Goal: Task Accomplishment & Management: Use online tool/utility

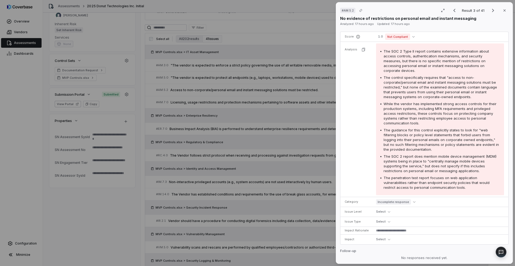
scroll to position [87, 0]
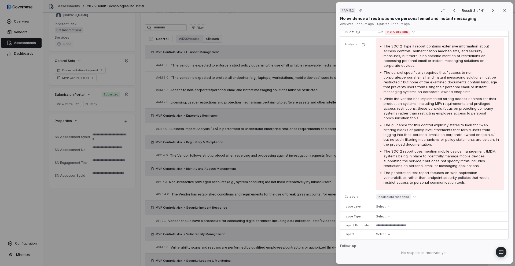
click at [266, 167] on div "# AM.5.2 Result 3 of 41 Close No evidence of restrictions on personal email and…" at bounding box center [257, 133] width 515 height 266
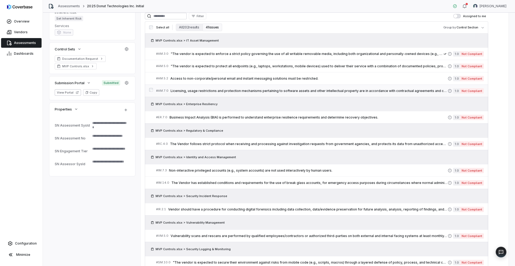
scroll to position [126, 0]
click at [247, 92] on span "Licensing, usage restrictions and protection mechanisms pertaining to software …" at bounding box center [309, 91] width 277 height 4
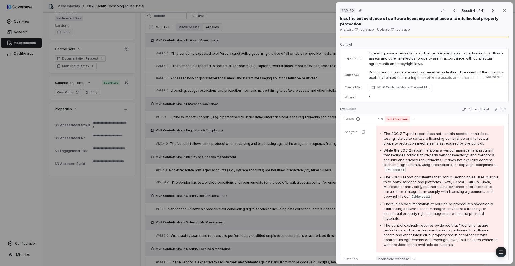
scroll to position [11, 0]
click at [246, 197] on div "# AM.7.0 Result 4 of 41 Close Insufficient evidence of software licensing compl…" at bounding box center [257, 133] width 515 height 266
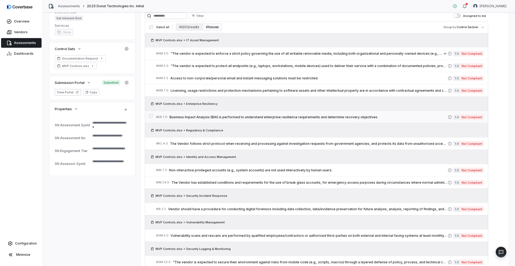
click at [240, 117] on span "Business Impact Analysis (BIA) is performed to understand enterprise resilience…" at bounding box center [309, 117] width 278 height 4
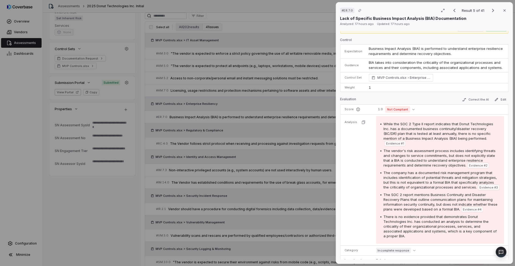
scroll to position [22, 0]
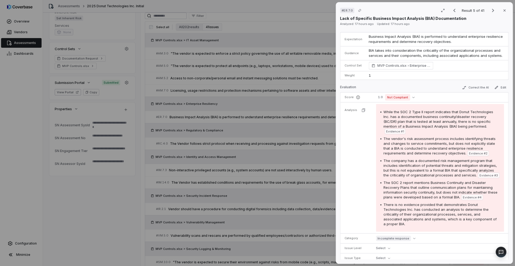
click at [305, 171] on div "# ER.7.0 Result 5 of 41 Close Lack of Specific Business Impact Analysis (BIA) D…" at bounding box center [257, 133] width 515 height 266
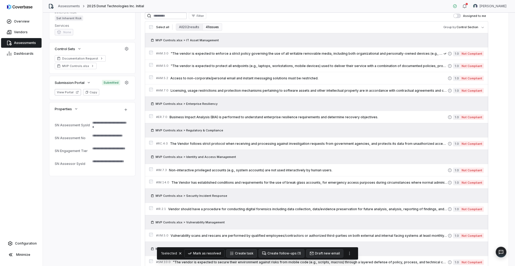
click at [213, 253] on button "Mark as resolved" at bounding box center [205, 253] width 40 height 8
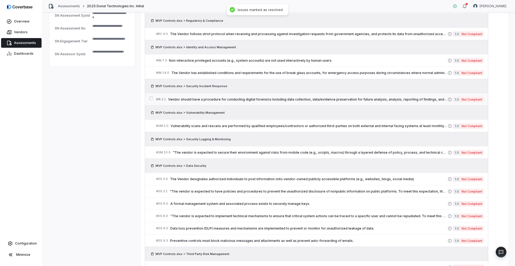
scroll to position [236, 0]
click at [203, 34] on span "The Vendor follows strict protocol when receiving and processing against invest…" at bounding box center [309, 33] width 278 height 4
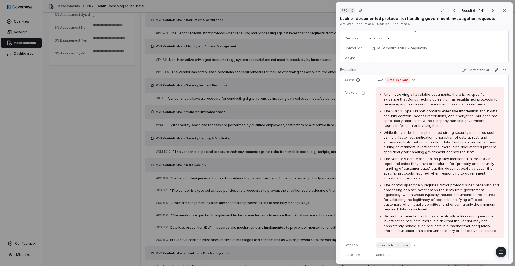
scroll to position [39, 0]
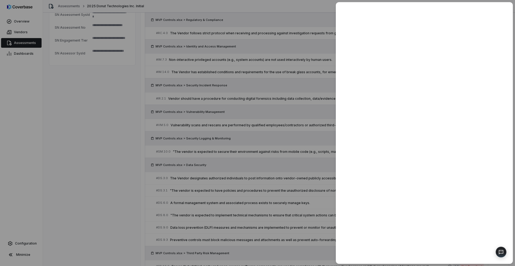
click at [193, 133] on div at bounding box center [257, 133] width 515 height 266
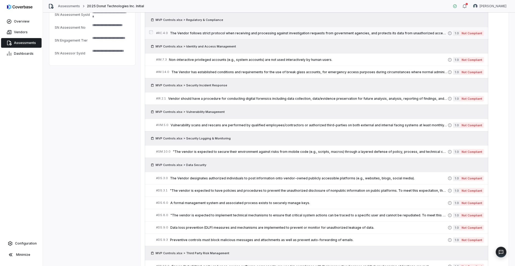
click at [241, 34] on span "The Vendor follows strict protocol when receiving and processing against invest…" at bounding box center [309, 33] width 278 height 4
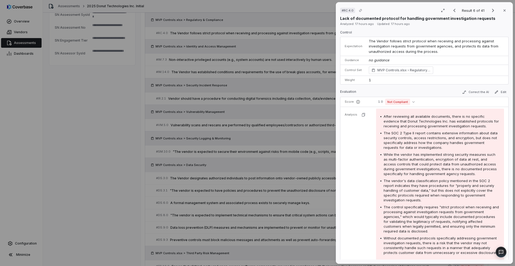
scroll to position [31, 0]
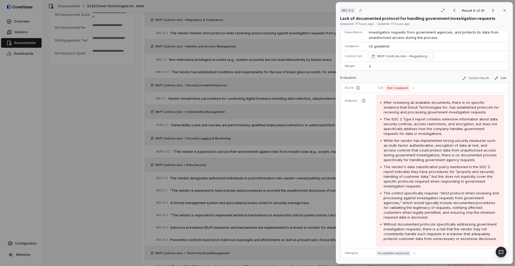
click at [268, 140] on div "# RC.4.0 Result 6 of 41 Close Lack of documented protocol for handling governme…" at bounding box center [257, 133] width 515 height 266
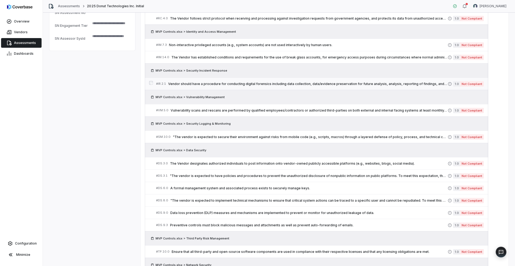
scroll to position [246, 0]
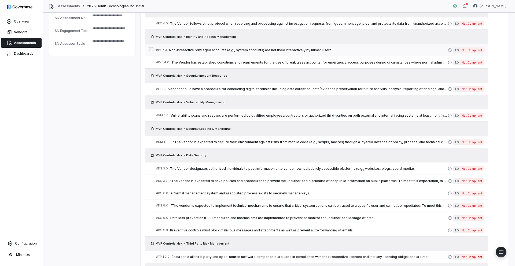
click at [222, 49] on span "Non-interactive privileged accounts (e.g., system accounts) are not used intera…" at bounding box center [308, 50] width 279 height 4
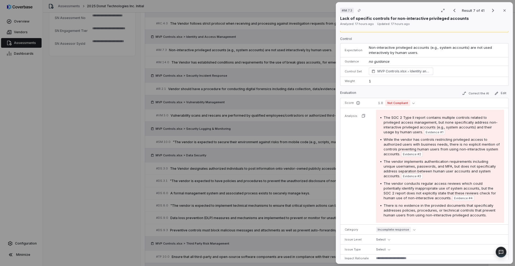
scroll to position [18, 0]
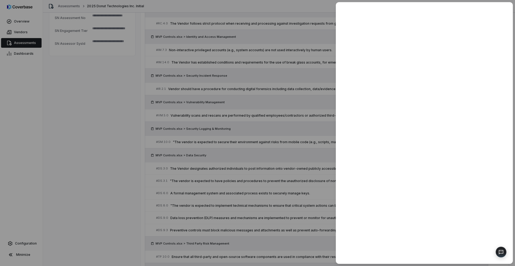
click at [278, 140] on div at bounding box center [257, 133] width 515 height 266
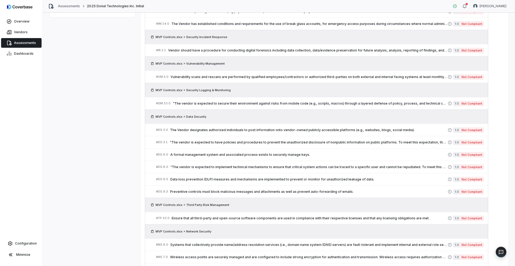
scroll to position [287, 0]
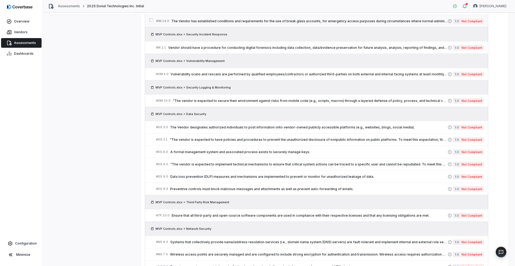
click at [192, 19] on span "The Vendor has established conditions and requirements for the use of break gla…" at bounding box center [309, 21] width 276 height 4
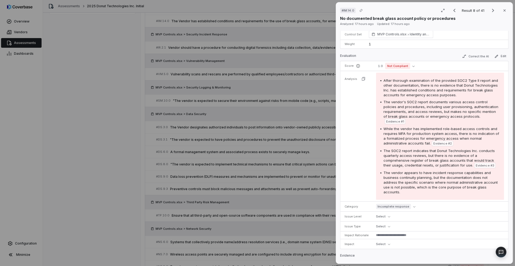
scroll to position [87, 0]
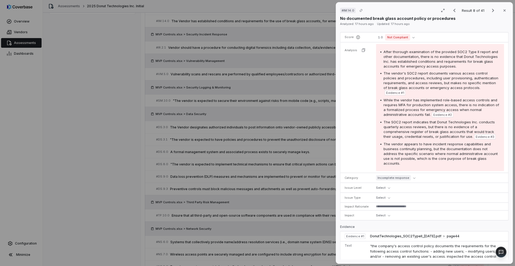
click at [292, 131] on div "# IM.14.0 Result 8 of 41 Close No documented break glass account policy or proc…" at bounding box center [257, 133] width 515 height 266
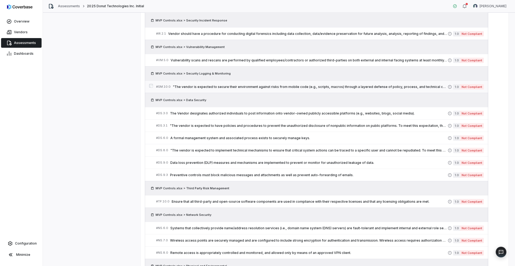
scroll to position [301, 0]
click at [249, 31] on span "Vendor should have a procedure for conducting digital forensics including data …" at bounding box center [308, 33] width 280 height 4
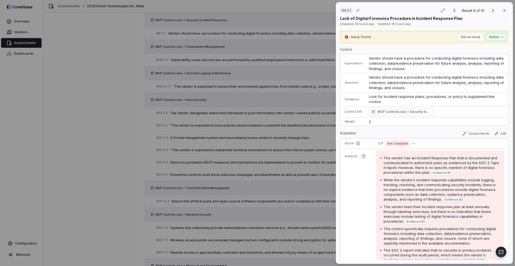
click at [290, 120] on div "# IR.2.1 Result 9 of 41 Close Lack of Digital Forensics Procedure in Incident R…" at bounding box center [257, 133] width 515 height 266
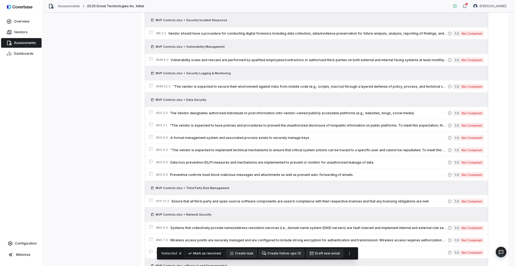
click at [218, 251] on button "Mark as resolved" at bounding box center [205, 253] width 40 height 8
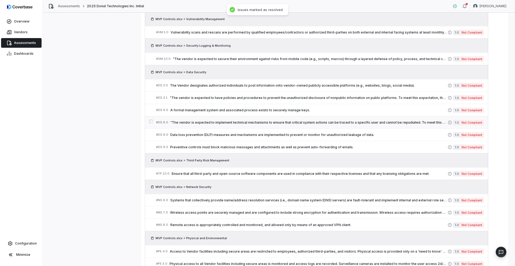
scroll to position [329, 0]
click at [244, 34] on span "Vulnerability scans and rescans are performed by qualified employees/contractor…" at bounding box center [309, 32] width 277 height 4
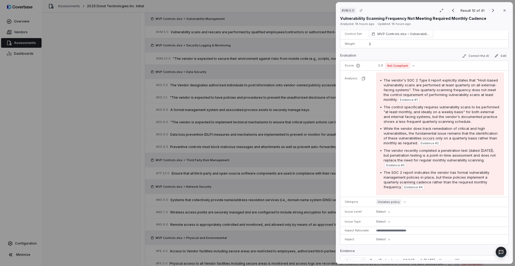
scroll to position [59, 0]
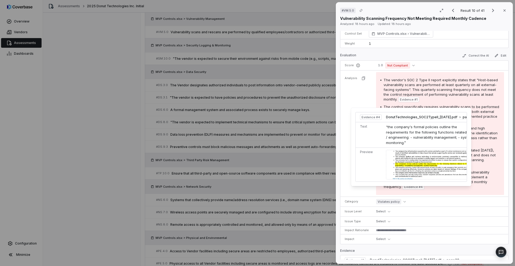
click at [410, 170] on img at bounding box center [430, 165] width 89 height 30
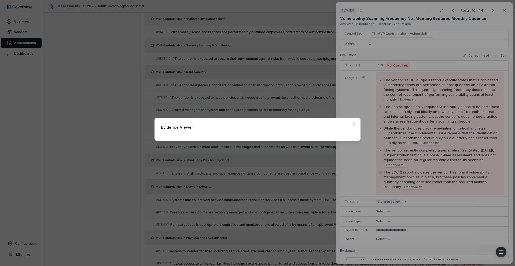
scroll to position [0, 0]
click at [450, 199] on div "Evidence Viewer Close" at bounding box center [257, 133] width 515 height 266
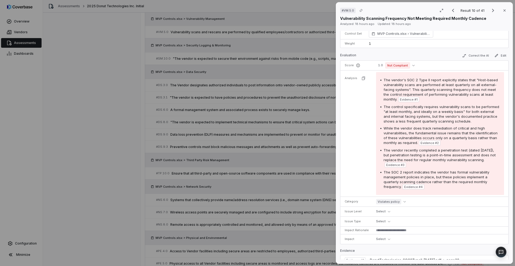
click at [280, 179] on div "# VM.5.0 Result 10 of 41 Close Vulnerability Scanning Frequency Not Meeting Req…" at bounding box center [257, 133] width 515 height 266
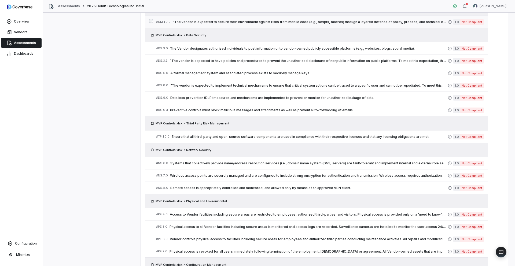
scroll to position [367, 0]
click at [266, 17] on link "# SM.10.0 "The vendor is expected to secure their environment against risks fro…" at bounding box center [320, 21] width 328 height 12
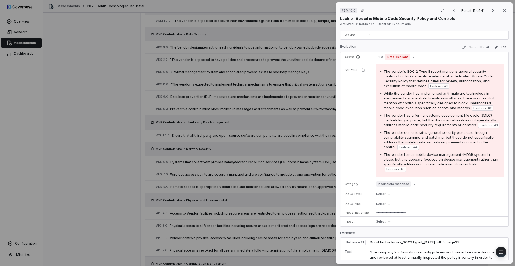
scroll to position [99, 0]
click at [312, 128] on div "# SM.10.0 Result 11 of 41 Close Lack of Specific Mobile Code Security Policy an…" at bounding box center [257, 133] width 515 height 266
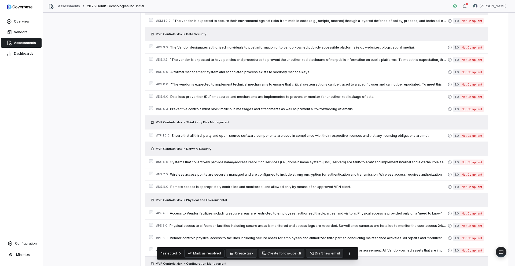
click at [214, 251] on button "Mark as resolved" at bounding box center [205, 253] width 40 height 8
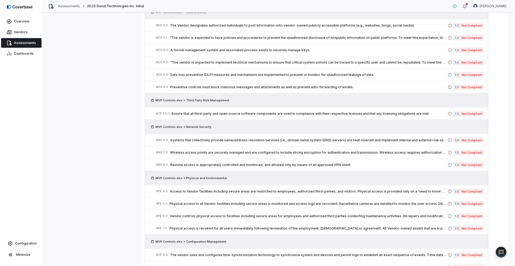
scroll to position [399, 0]
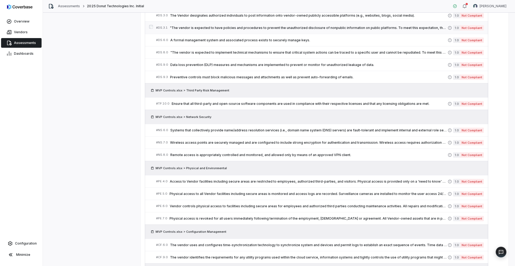
click at [190, 22] on link "# DS.3.1 "The vendor is expected to have policies and procedures to prevent the…" at bounding box center [320, 28] width 328 height 12
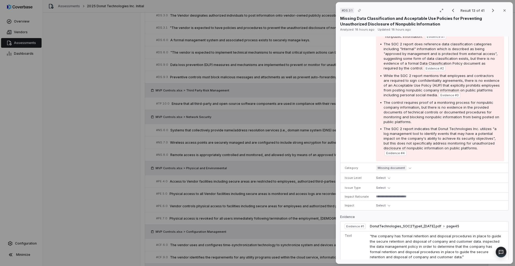
scroll to position [217, 0]
click at [295, 119] on div "# DS.3.1 Result 13 of 41 Close Missing Data Classification and Acceptable Use P…" at bounding box center [257, 133] width 515 height 266
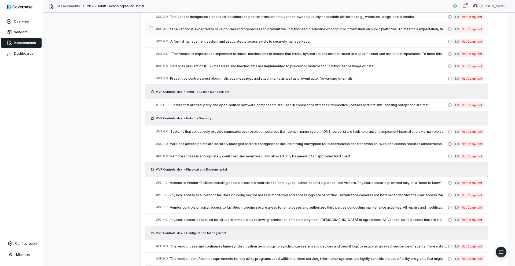
scroll to position [396, 0]
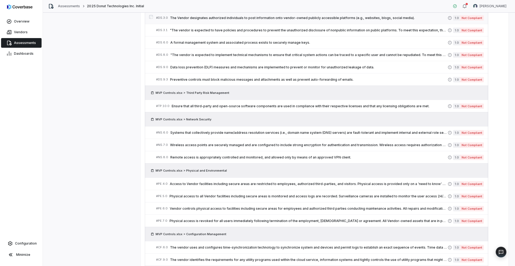
click at [207, 14] on link "# DS.3.0 The Vendor designates authorized individuals to post information onto …" at bounding box center [320, 18] width 328 height 12
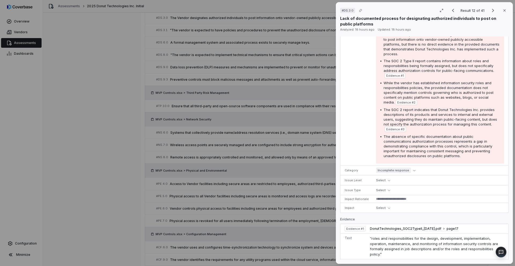
scroll to position [112, 0]
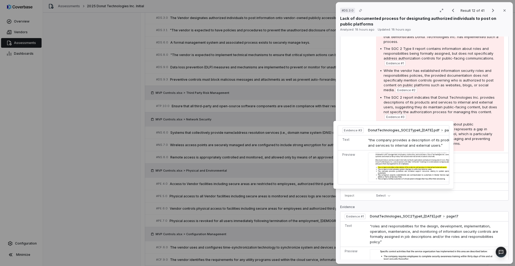
click at [401, 163] on img at bounding box center [412, 168] width 89 height 30
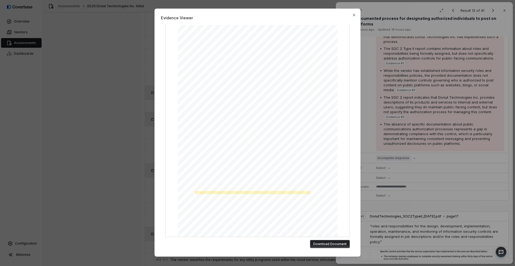
scroll to position [39, 0]
click at [417, 172] on div "Evidence Viewer "the company provides a description of its products and service…" at bounding box center [257, 133] width 515 height 266
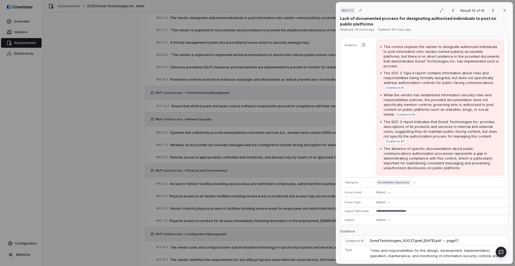
scroll to position [0, 0]
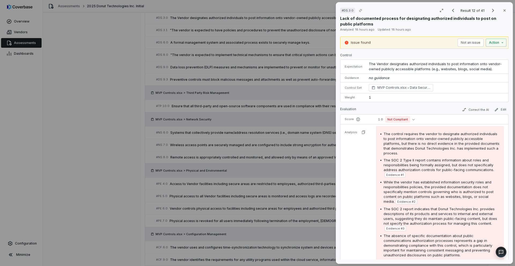
click at [271, 126] on div "# DS.3.0 Result 12 of 41 Close Lack of documented process for designating autho…" at bounding box center [257, 133] width 515 height 266
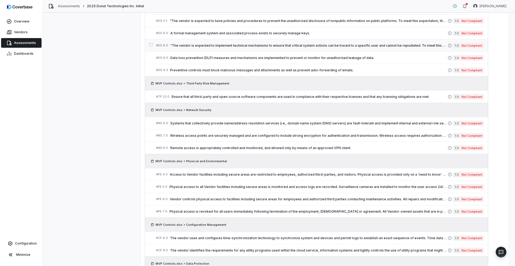
scroll to position [406, 0]
click at [284, 21] on span ""The vendor is expected to have policies and procedures to prevent the unauthor…" at bounding box center [309, 21] width 278 height 4
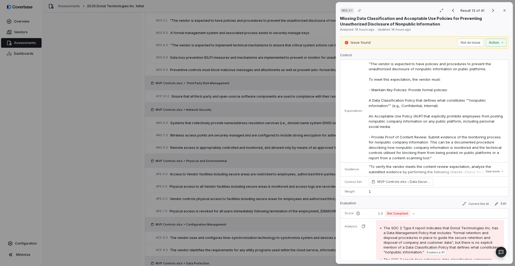
click at [275, 65] on div "# DS.3.1 Result 13 of 41 Close Missing Data Classification and Acceptable Use P…" at bounding box center [257, 133] width 515 height 266
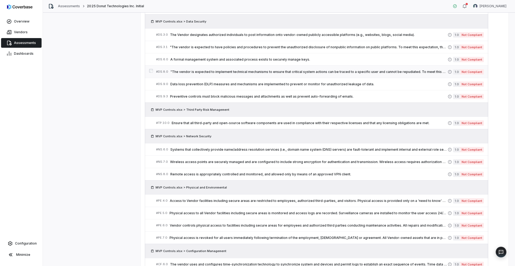
scroll to position [392, 0]
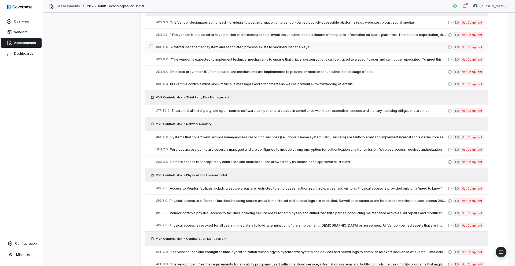
click at [255, 46] on span "A formal management system and associated process exists to securely manage key…" at bounding box center [308, 47] width 277 height 4
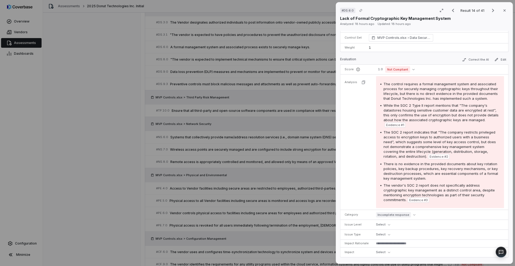
scroll to position [47, 0]
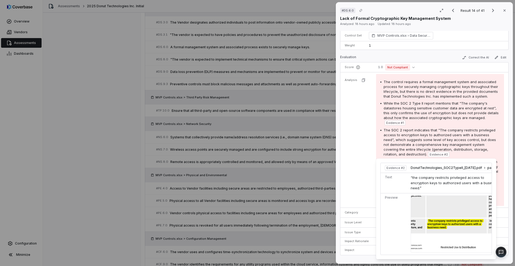
click at [442, 155] on span "Evidence # 2" at bounding box center [439, 154] width 18 height 4
click at [444, 214] on img at bounding box center [455, 224] width 89 height 57
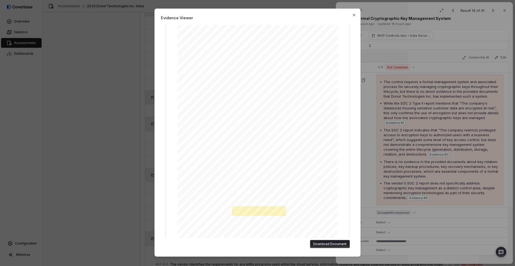
scroll to position [39, 0]
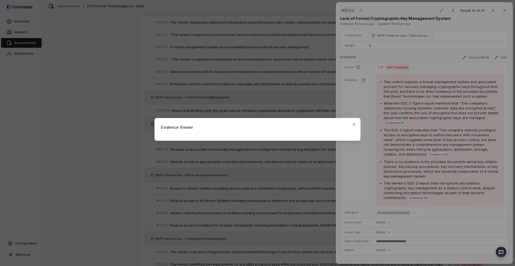
click at [427, 182] on div "Evidence Viewer Close" at bounding box center [257, 133] width 515 height 266
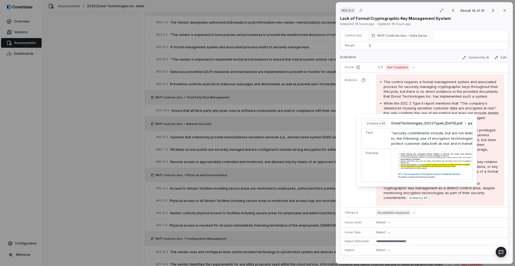
click at [419, 170] on img at bounding box center [435, 165] width 88 height 29
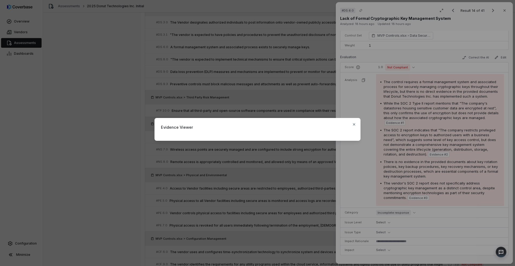
click at [402, 230] on div "Evidence Viewer Close" at bounding box center [257, 133] width 515 height 266
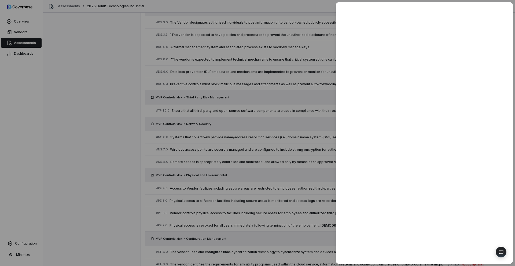
click at [274, 124] on div at bounding box center [257, 133] width 515 height 266
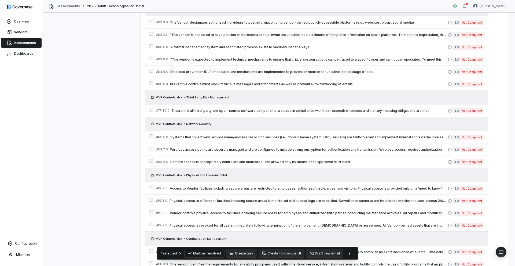
click at [208, 252] on button "Mark as resolved" at bounding box center [205, 253] width 40 height 8
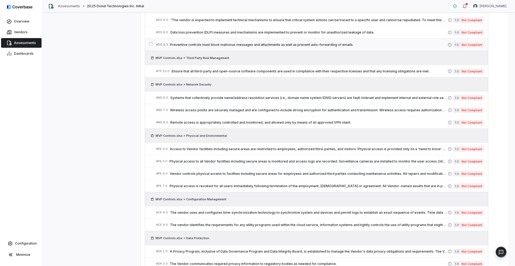
scroll to position [432, 0]
click at [246, 21] on span ""The vendor is expected to implement technical mechanisms to ensure that critic…" at bounding box center [308, 19] width 277 height 4
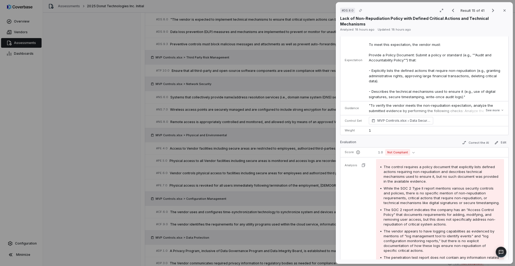
scroll to position [142, 0]
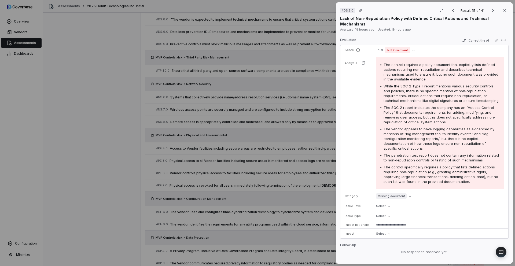
click at [190, 105] on div "# DS.8.0 Result 15 of 41 Close Lack of Non-Repudiation Policy with Defined Crit…" at bounding box center [257, 133] width 515 height 266
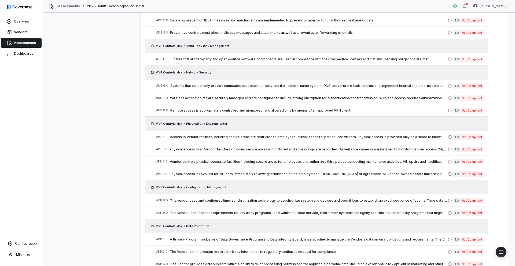
scroll to position [444, 0]
click at [206, 22] on div "# DS.9.0 Data loss prevention (DLP) measures and mechanisms are implemented to …" at bounding box center [302, 20] width 292 height 6
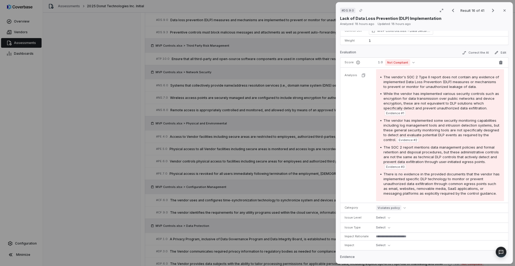
scroll to position [71, 0]
click at [252, 149] on div "# DS.9.0 Result 16 of 41 Close Lack of Data Loss Prevention (DLP) Implementatio…" at bounding box center [257, 133] width 515 height 266
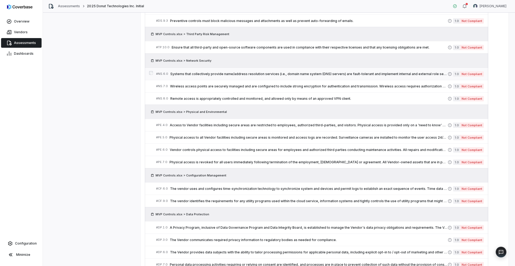
scroll to position [456, 0]
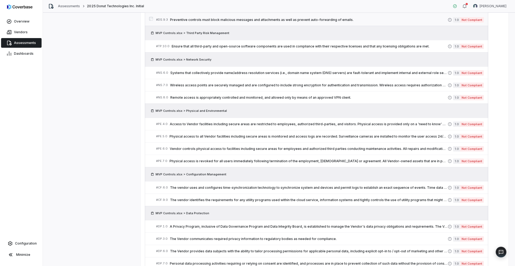
click at [235, 19] on span "Preventive controls must block malicious messages and attachments as well as pr…" at bounding box center [309, 20] width 278 height 4
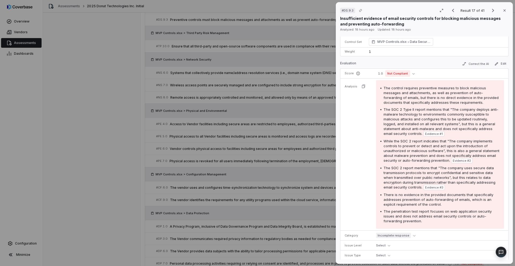
scroll to position [47, 0]
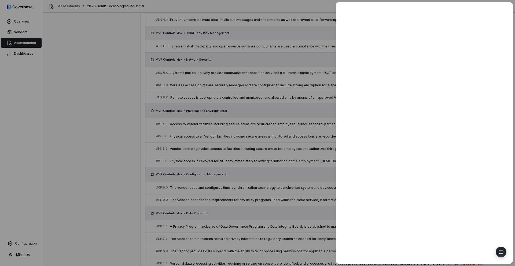
click at [196, 98] on div at bounding box center [257, 133] width 515 height 266
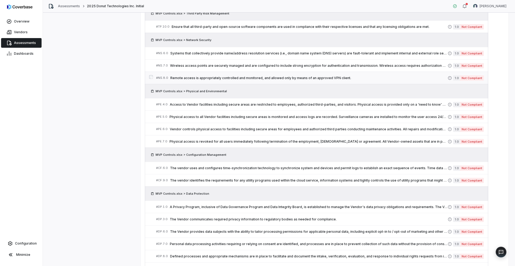
scroll to position [476, 0]
click at [311, 27] on span "Ensure that all third-party and open-source software components are used in com…" at bounding box center [310, 26] width 276 height 4
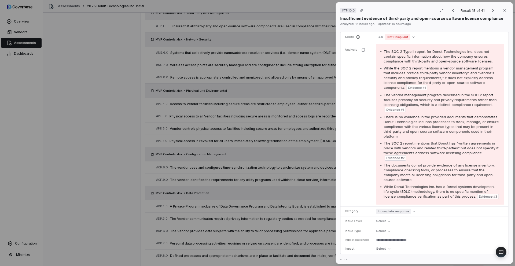
scroll to position [83, 0]
click at [249, 96] on div "# TP.10.0 Result 18 of 41 Close Insufficient evidence of third-party and open-s…" at bounding box center [257, 133] width 515 height 266
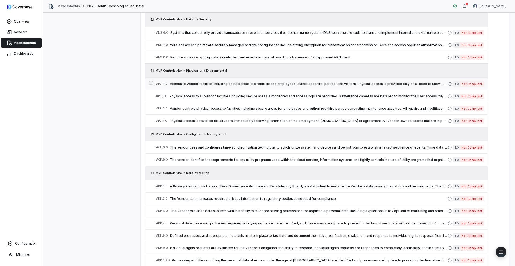
scroll to position [497, 0]
click at [253, 31] on span "Systems that collectively provide name/address resolution services (i.e., domai…" at bounding box center [308, 32] width 277 height 4
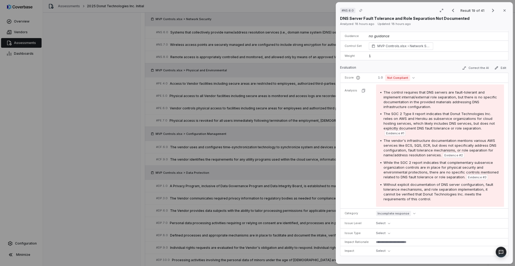
scroll to position [42, 0]
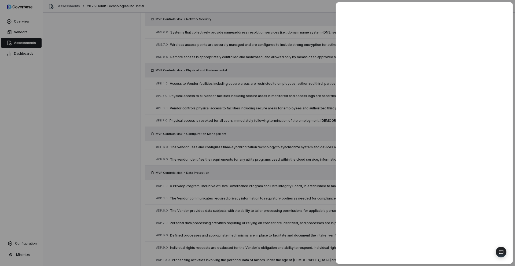
click at [243, 163] on div at bounding box center [257, 133] width 515 height 266
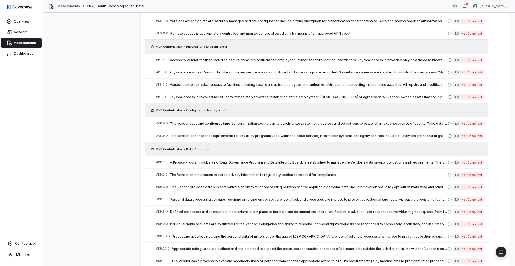
scroll to position [521, 0]
click at [241, 20] on span "Wireless access points are securely managed and are configured to include stron…" at bounding box center [309, 21] width 278 height 4
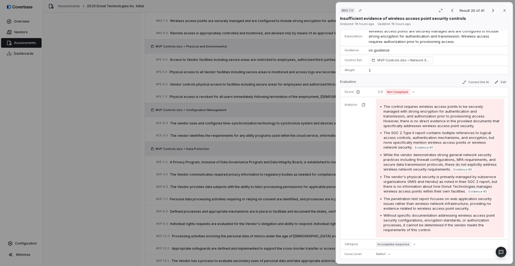
scroll to position [28, 0]
click at [215, 144] on div "# NS.7.0 Result 20 of 41 Close Insufficient evidence of wireless access point s…" at bounding box center [257, 133] width 515 height 266
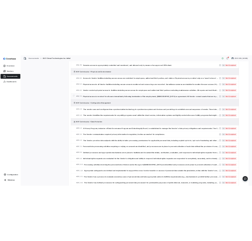
scroll to position [533, 0]
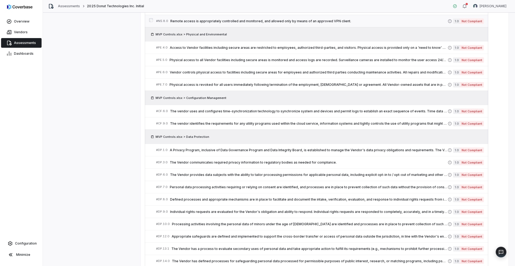
click at [258, 17] on link "# NS.8.0 Remote access is appropriately controlled and monitored, and allowed o…" at bounding box center [320, 21] width 328 height 12
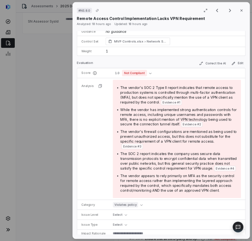
scroll to position [42, 0]
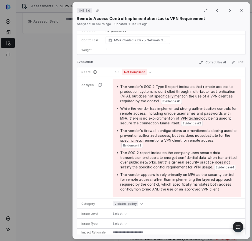
click at [215, 169] on span "Evidence # 4" at bounding box center [224, 167] width 19 height 4
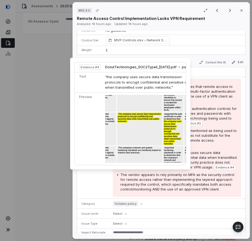
click at [215, 169] on span "Evidence # 4" at bounding box center [224, 167] width 19 height 4
click at [139, 142] on img at bounding box center [149, 129] width 89 height 68
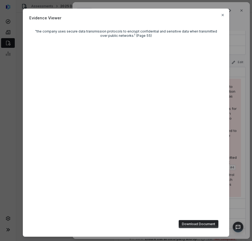
click at [212, 222] on button "Download Document" at bounding box center [198, 224] width 40 height 8
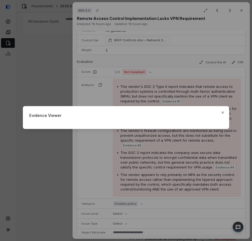
click at [234, 174] on div "Evidence Viewer Close" at bounding box center [126, 120] width 252 height 241
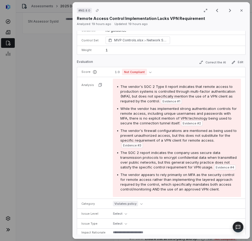
type textarea "*"
